Goal: Task Accomplishment & Management: Manage account settings

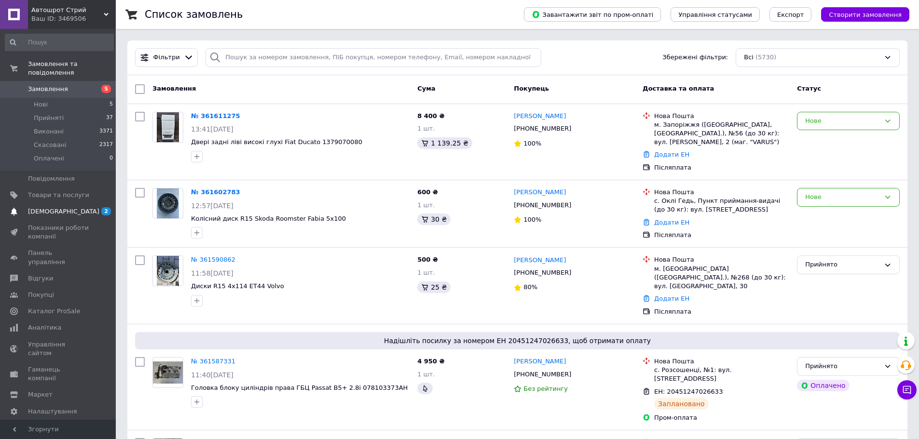
click at [37, 204] on link "[DEMOGRAPHIC_DATA] 2 0" at bounding box center [59, 212] width 119 height 16
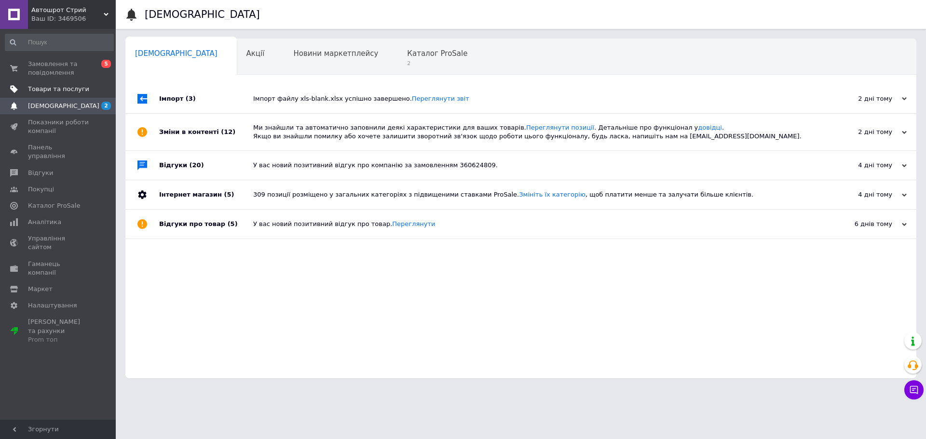
click at [80, 95] on link "Товари та послуги" at bounding box center [59, 89] width 119 height 16
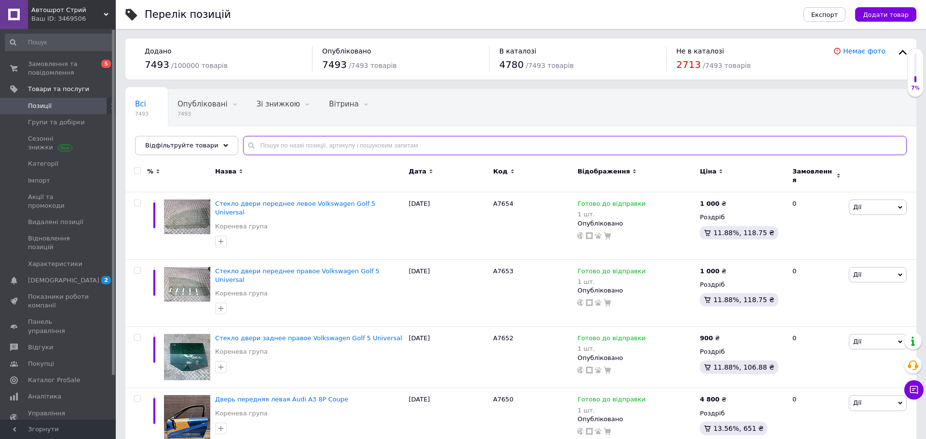
click at [337, 145] on input "text" at bounding box center [575, 145] width 664 height 19
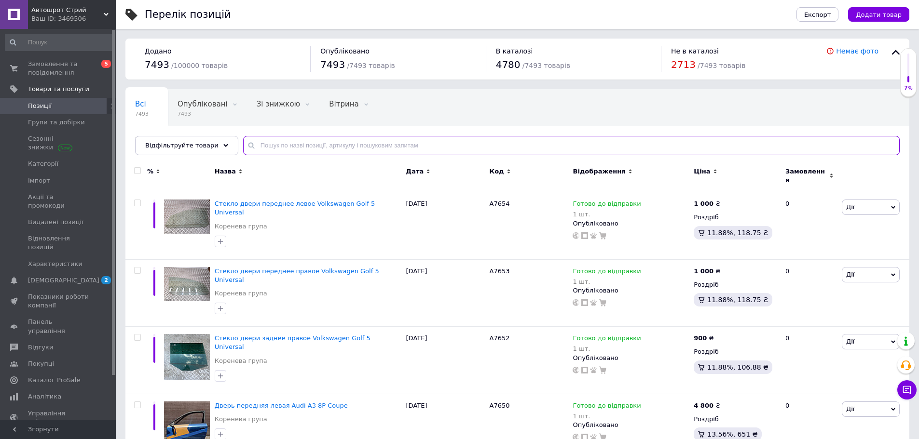
type input "o"
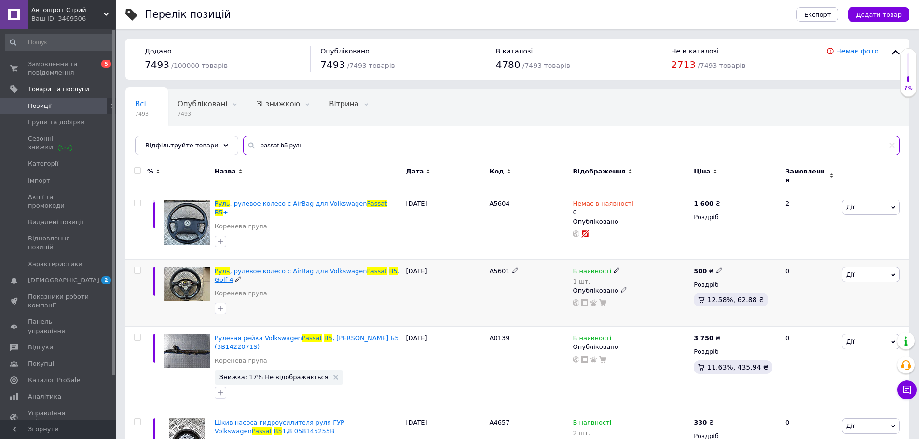
type input "passat b5 руль"
drag, startPoint x: 403, startPoint y: 147, endPoint x: 162, endPoint y: 145, distance: 241.2
click at [162, 145] on div "Відфільтруйте товари passat b5 руль" at bounding box center [517, 145] width 764 height 19
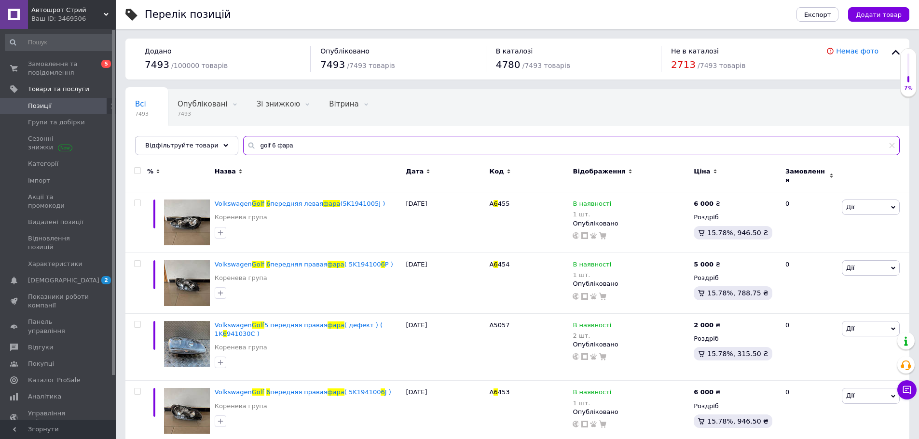
type input "golf 6 фара"
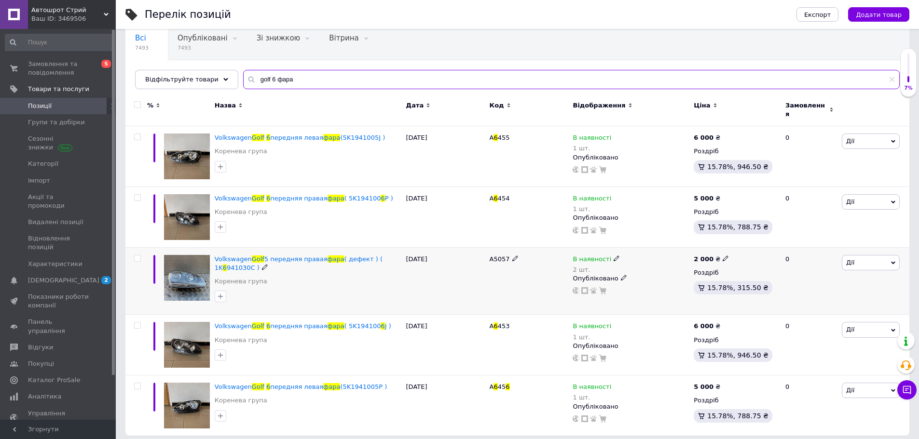
scroll to position [67, 0]
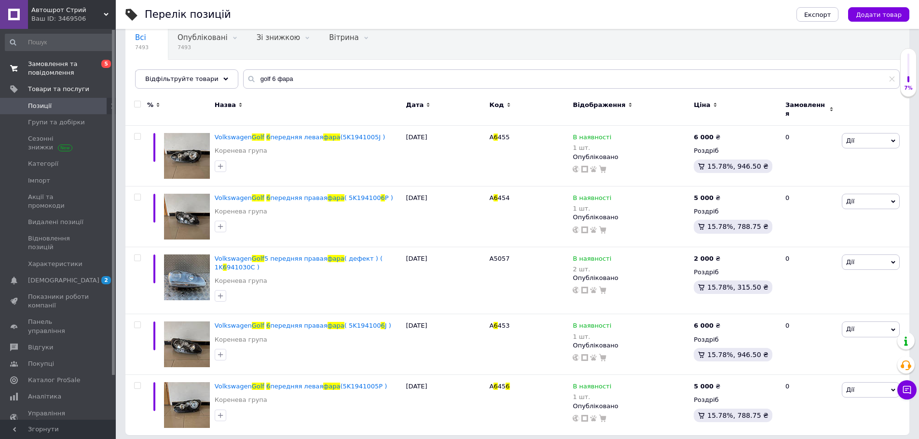
click at [57, 75] on span "Замовлення та повідомлення" at bounding box center [58, 68] width 61 height 17
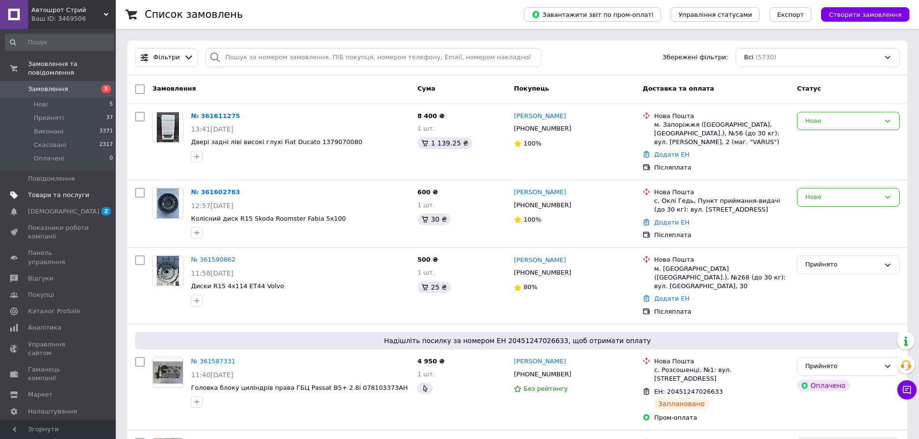
click at [35, 191] on span "Товари та послуги" at bounding box center [58, 195] width 61 height 9
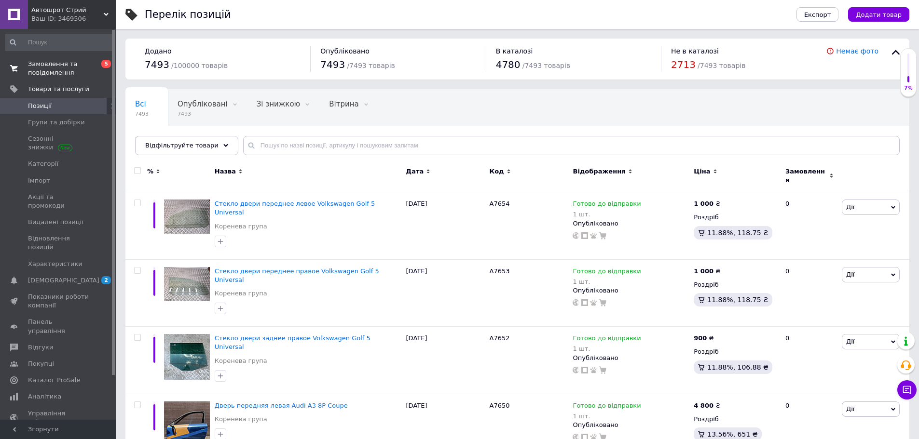
click at [67, 65] on span "Замовлення та повідомлення" at bounding box center [58, 68] width 61 height 17
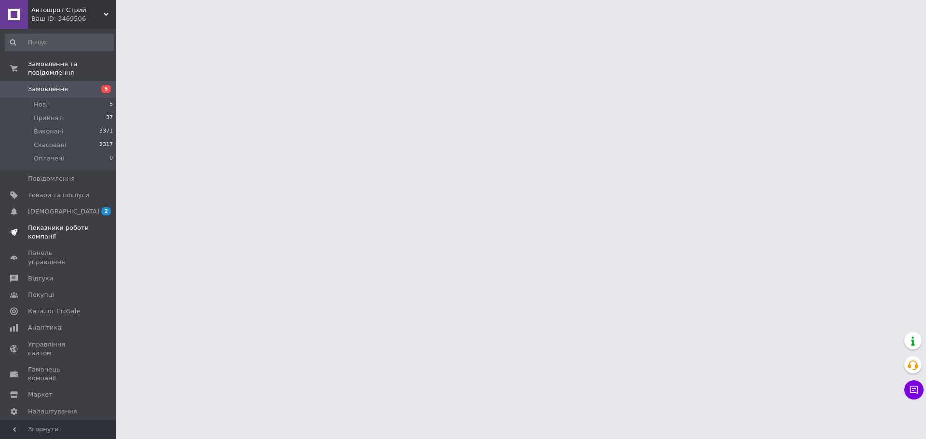
click at [70, 224] on span "Показники роботи компанії" at bounding box center [58, 232] width 61 height 17
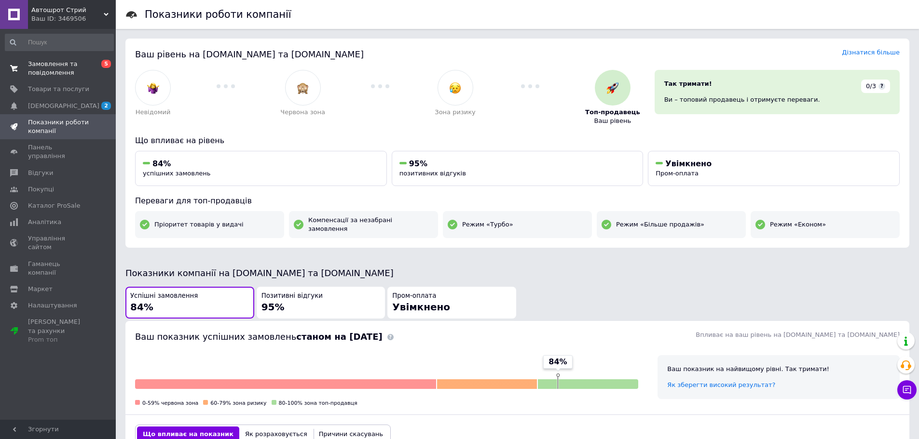
click at [45, 71] on span "Замовлення та повідомлення" at bounding box center [58, 68] width 61 height 17
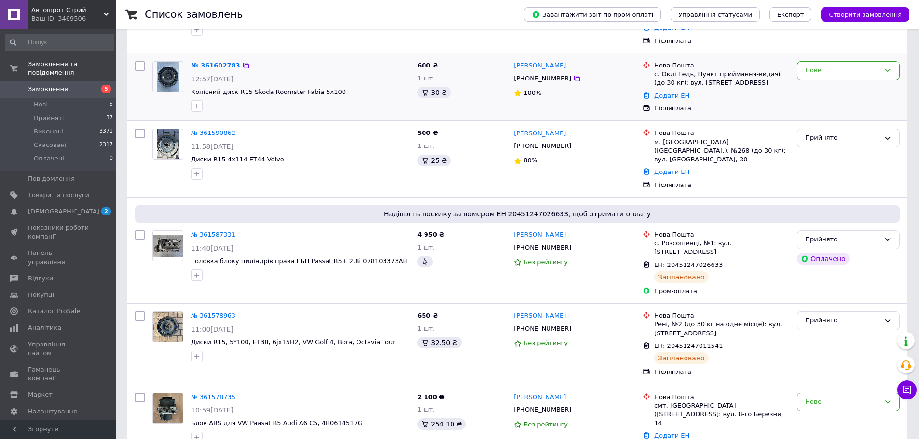
scroll to position [145, 0]
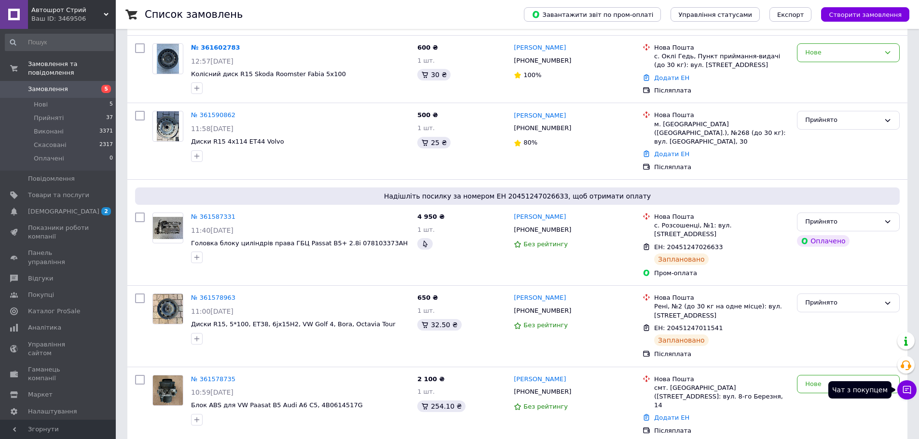
click at [908, 388] on icon at bounding box center [907, 390] width 10 height 10
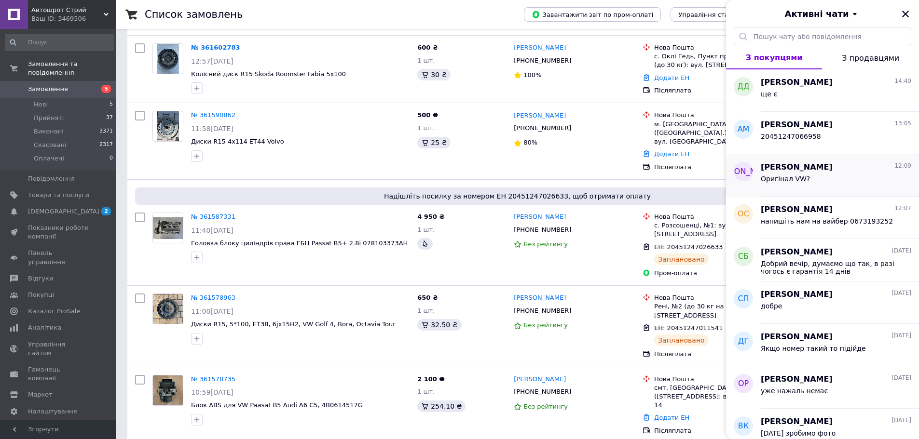
click at [836, 182] on div "Оригінал VW?" at bounding box center [836, 180] width 150 height 15
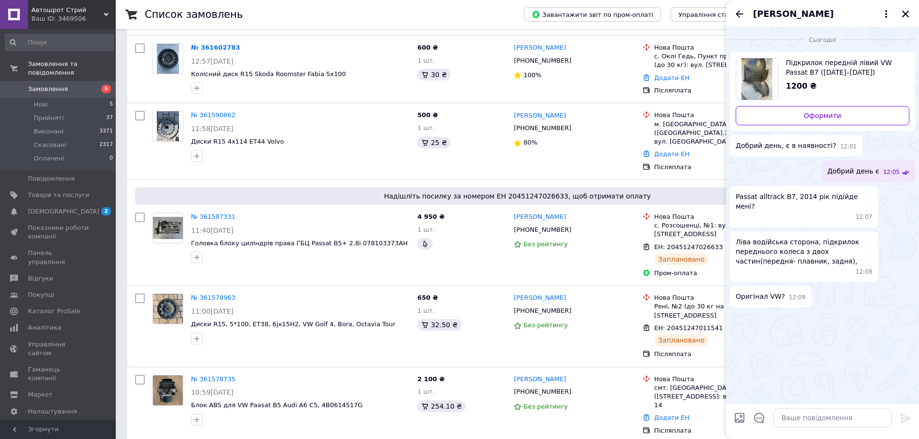
click at [777, 14] on span "[PERSON_NAME]" at bounding box center [793, 14] width 81 height 13
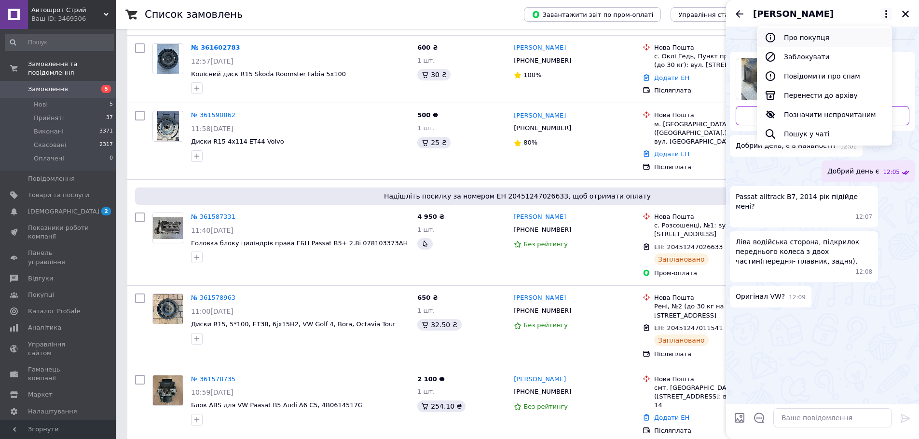
click at [799, 34] on button "Про покупця" at bounding box center [824, 37] width 135 height 19
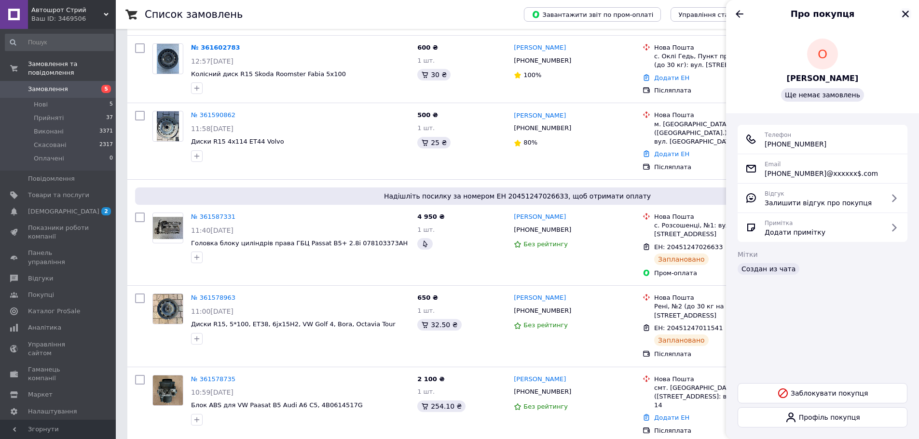
click at [905, 13] on icon "Закрити" at bounding box center [905, 14] width 9 height 9
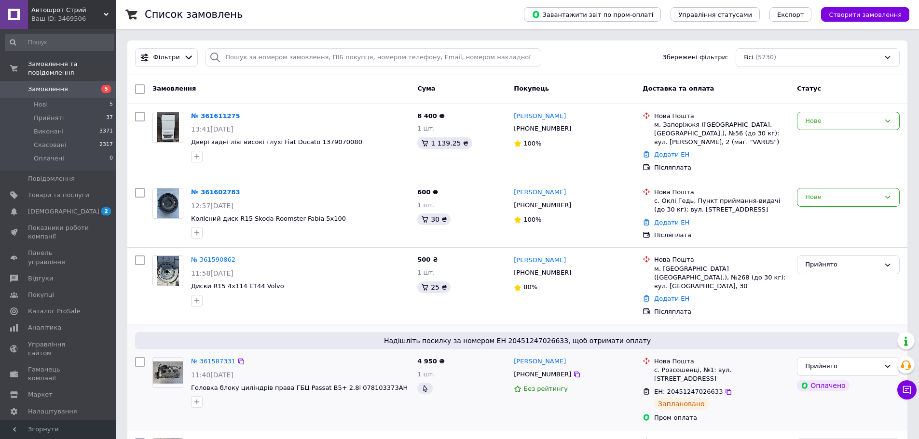
scroll to position [0, 0]
click at [75, 85] on span "Замовлення" at bounding box center [58, 89] width 61 height 9
click at [94, 207] on span "2 0" at bounding box center [102, 211] width 27 height 9
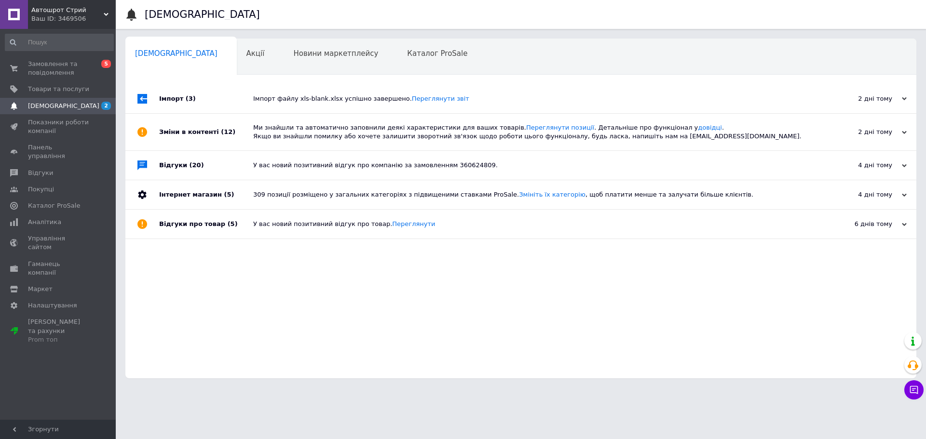
click at [256, 102] on div "Імпорт файлу xls-blank.xlsx успішно завершено. Переглянути звіт" at bounding box center [531, 99] width 557 height 9
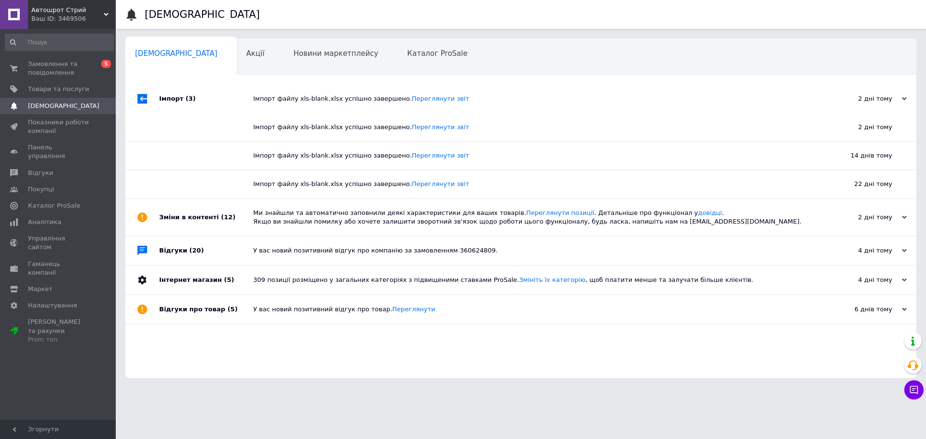
click at [256, 102] on div "Імпорт файлу xls-blank.xlsx успішно завершено. Переглянути звіт" at bounding box center [531, 99] width 557 height 9
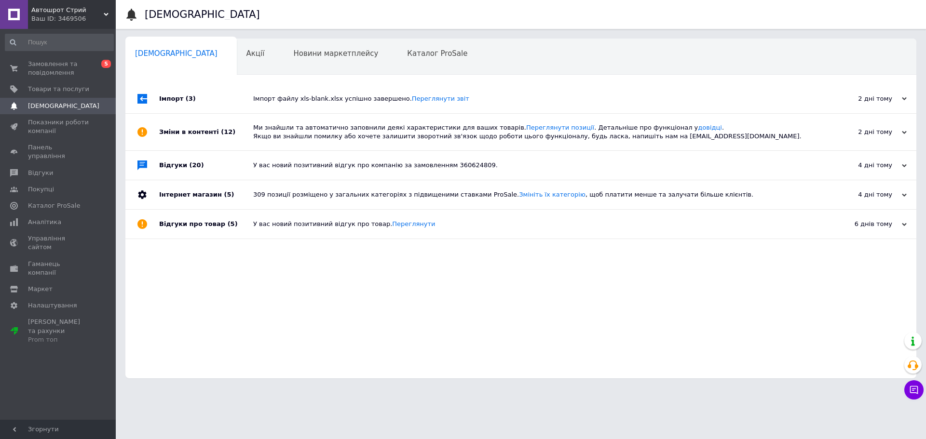
click at [274, 134] on div "Ми знайшли та автоматично заповнили деякі характеристики для ваших товарів. Пер…" at bounding box center [531, 131] width 557 height 17
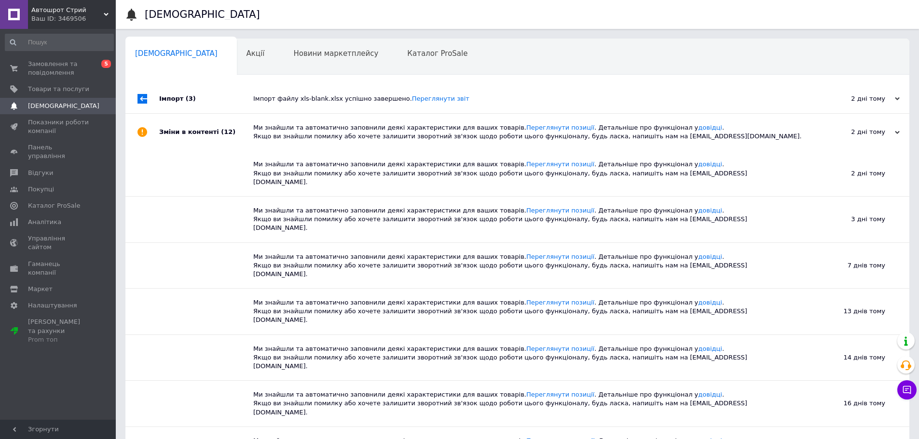
click at [274, 134] on div "Ми знайшли та автоматично заповнили деякі характеристики для ваших товарів. Пер…" at bounding box center [528, 131] width 550 height 17
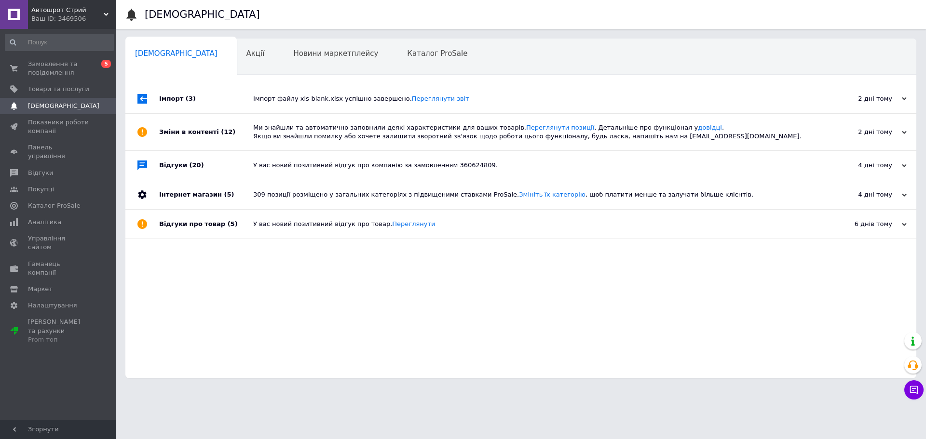
click at [287, 96] on div "Імпорт файлу xls-blank.xlsx успішно завершено. Переглянути звіт" at bounding box center [531, 99] width 557 height 9
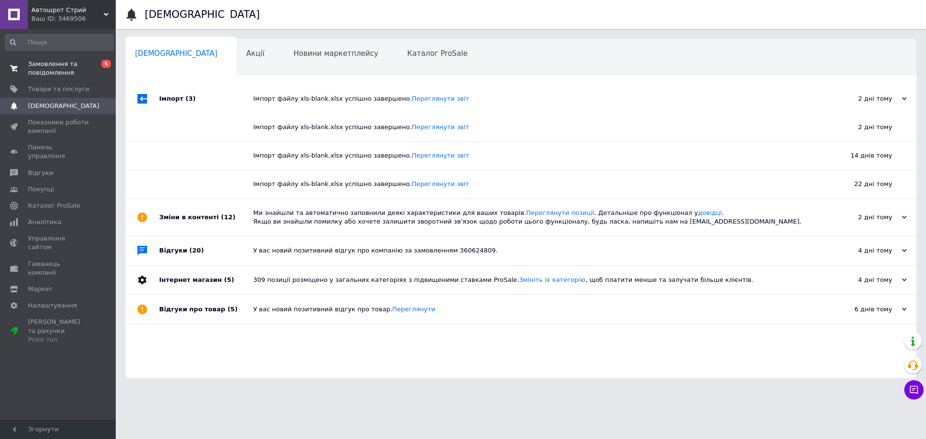
click at [22, 67] on span at bounding box center [14, 68] width 28 height 17
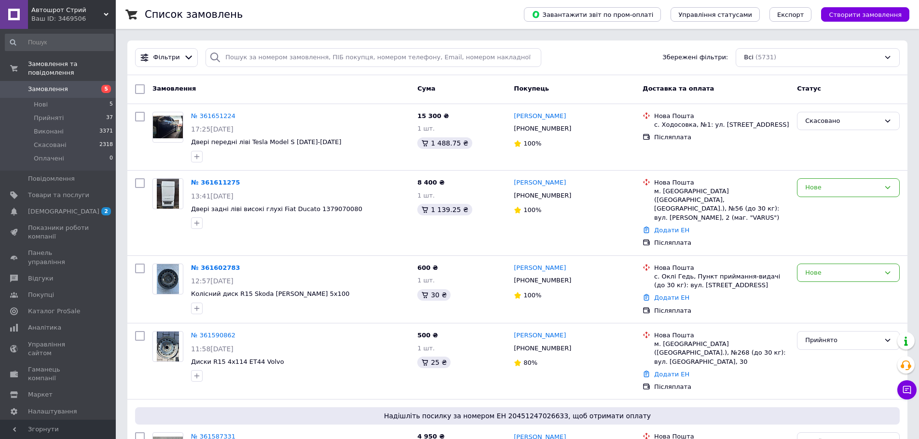
click at [77, 81] on link "Замовлення 5" at bounding box center [59, 89] width 119 height 16
